Goal: Information Seeking & Learning: Learn about a topic

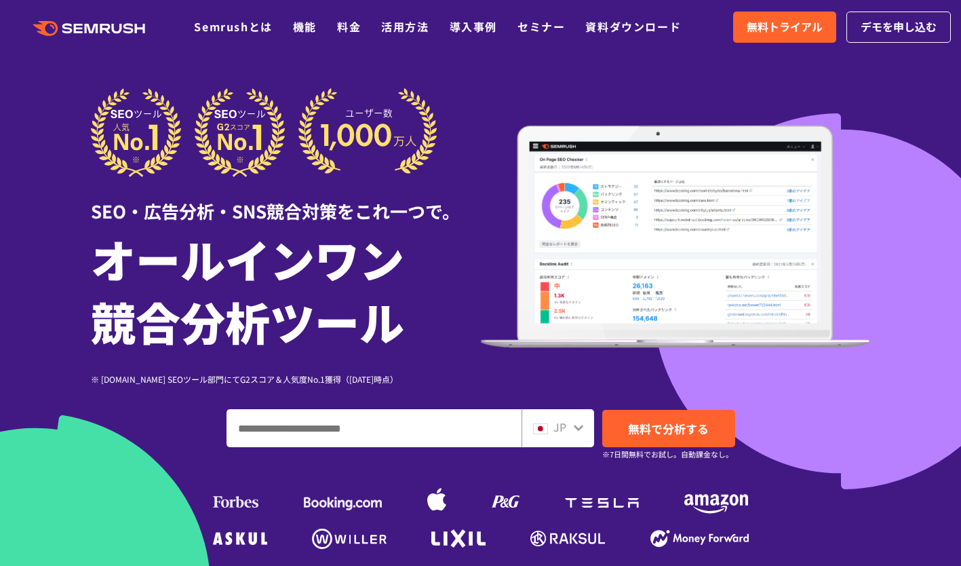
click at [330, 431] on input "ドメイン、キーワードまたはURLを入力してください" at bounding box center [374, 428] width 294 height 37
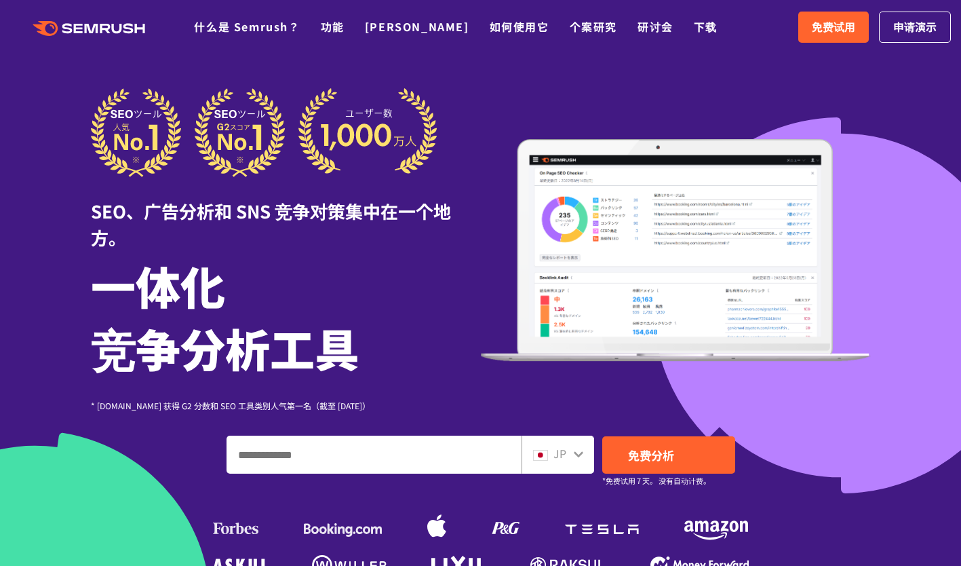
click at [574, 427] on div "SEO、广告分析和 SNS 竞争对策集中在一个地方。 一体化 竞争分析工具 * [DOMAIN_NAME] 获得 G2 分数和 SEO 工具类别人气第一名（截…" at bounding box center [481, 333] width 780 height 491
click at [580, 451] on icon at bounding box center [578, 453] width 11 height 11
click at [578, 457] on icon at bounding box center [578, 454] width 9 height 6
click at [575, 463] on div "JP" at bounding box center [558, 454] width 73 height 38
click at [372, 459] on input "输入您的域名、关键字或网址" at bounding box center [374, 454] width 294 height 37
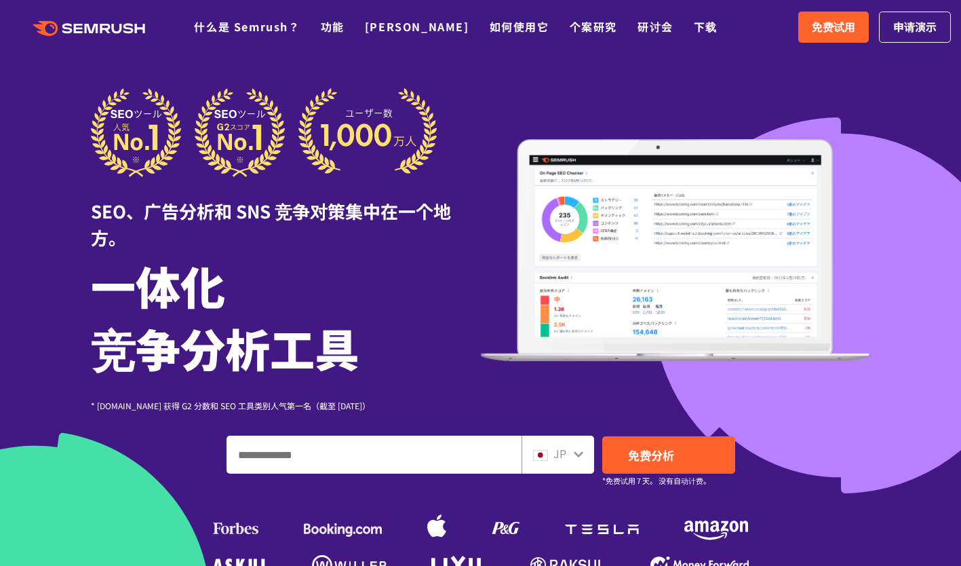
click at [319, 450] on input "输入您的域名、关键字或网址" at bounding box center [374, 454] width 294 height 37
click at [280, 457] on input "输入您的域名、关键字或网址" at bounding box center [374, 454] width 294 height 37
click at [317, 461] on input "输入您的域名、关键字或网址" at bounding box center [374, 454] width 294 height 37
paste input "**********"
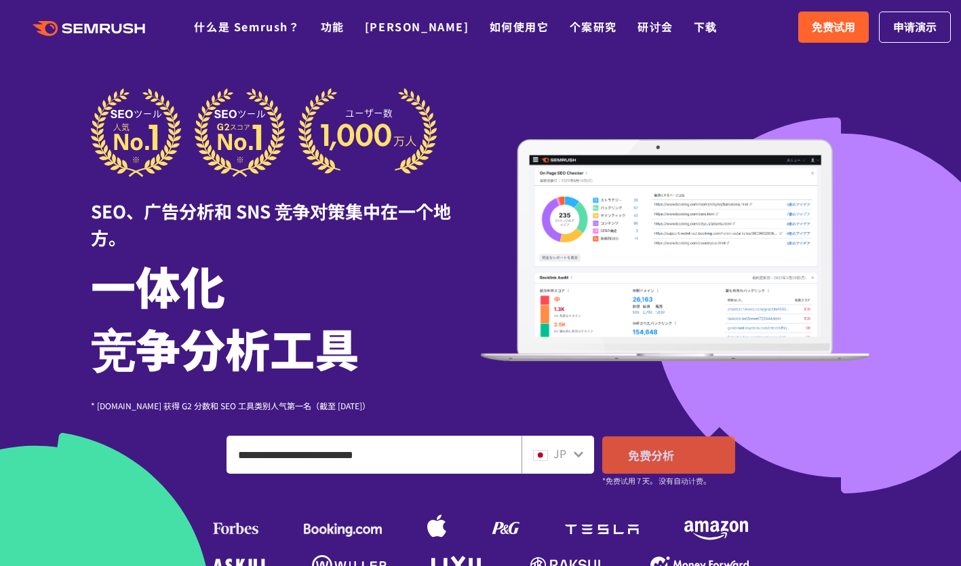
type input "**********"
click at [695, 458] on link "免费分析" at bounding box center [668, 454] width 133 height 37
